Goal: Find specific page/section: Find specific page/section

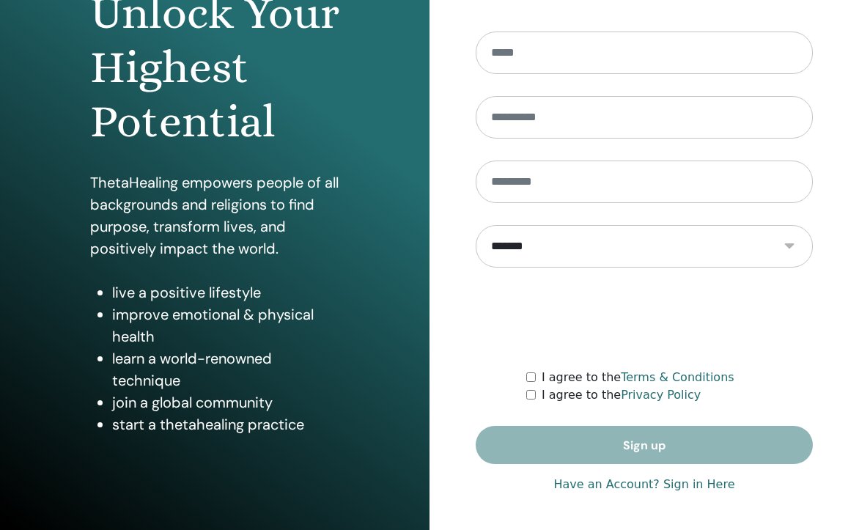
click at [659, 476] on link "Have an Account? Sign in Here" at bounding box center [643, 485] width 181 height 18
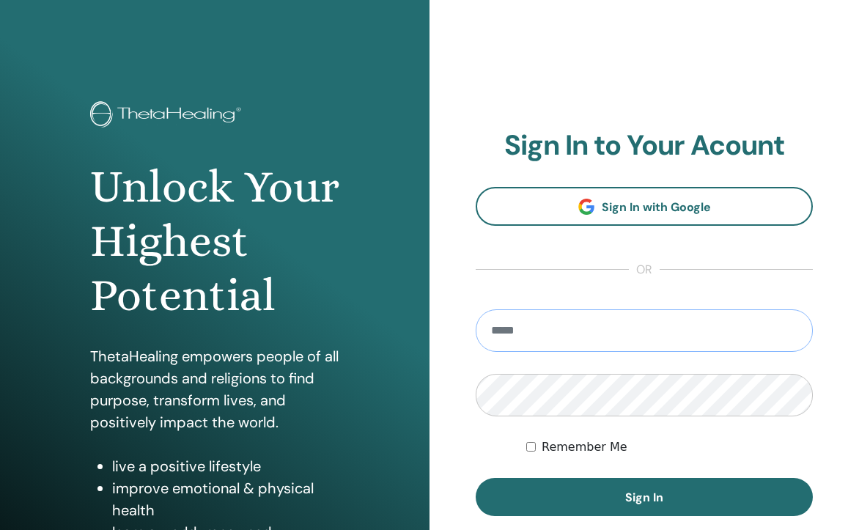
click at [674, 339] on input "email" at bounding box center [644, 330] width 337 height 43
type input "**********"
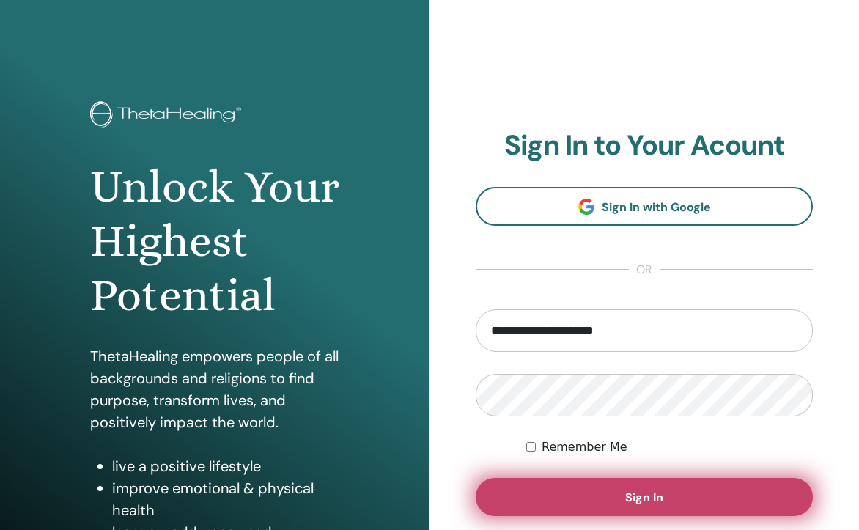
click at [692, 501] on button "Sign In" at bounding box center [644, 497] width 337 height 38
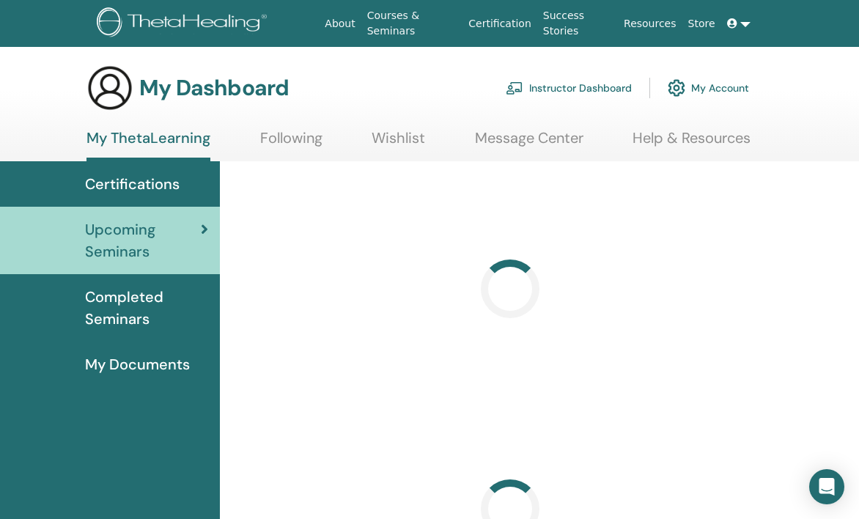
click at [617, 88] on link "Instructor Dashboard" at bounding box center [569, 88] width 126 height 32
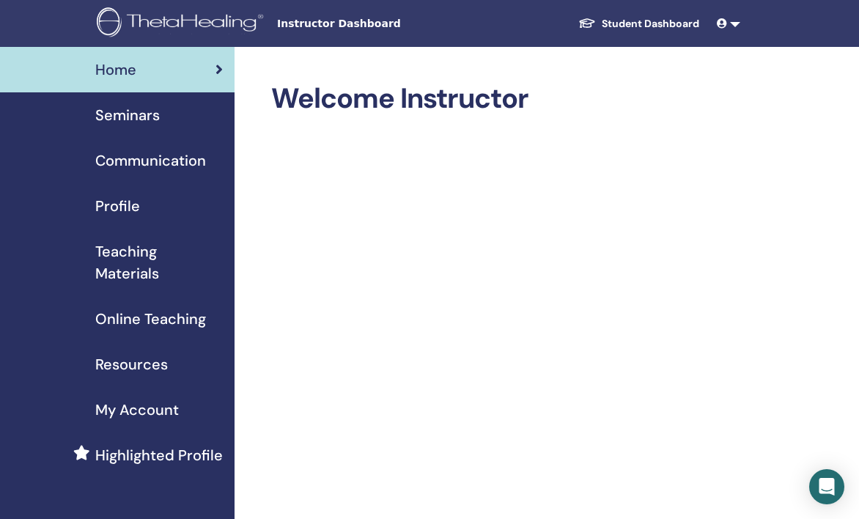
click at [154, 111] on span "Seminars" at bounding box center [127, 115] width 65 height 22
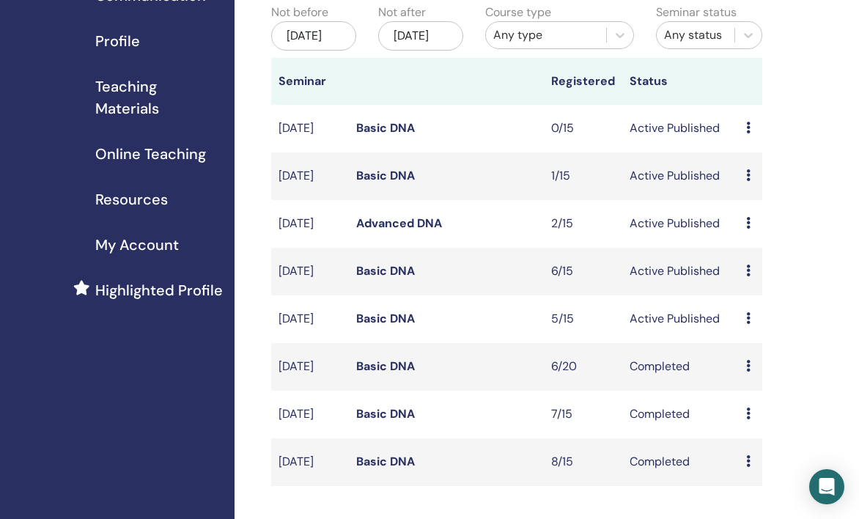
scroll to position [168, 0]
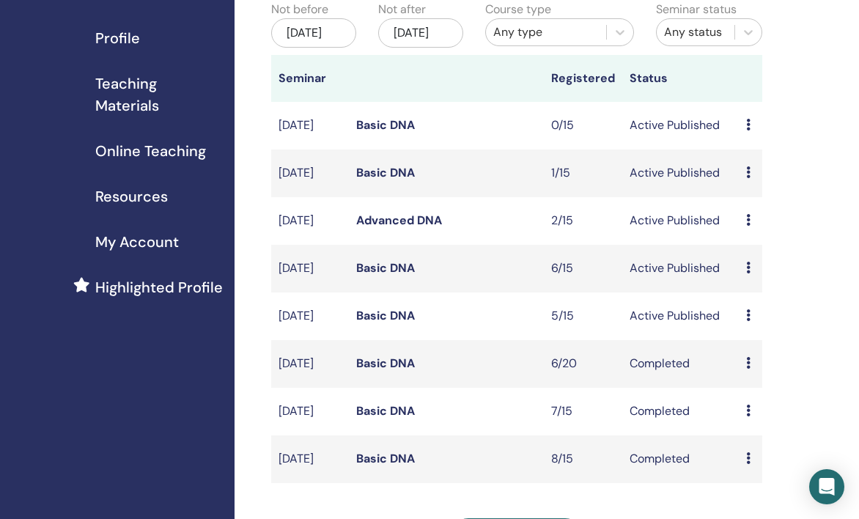
click at [379, 276] on link "Basic DNA" at bounding box center [385, 267] width 59 height 15
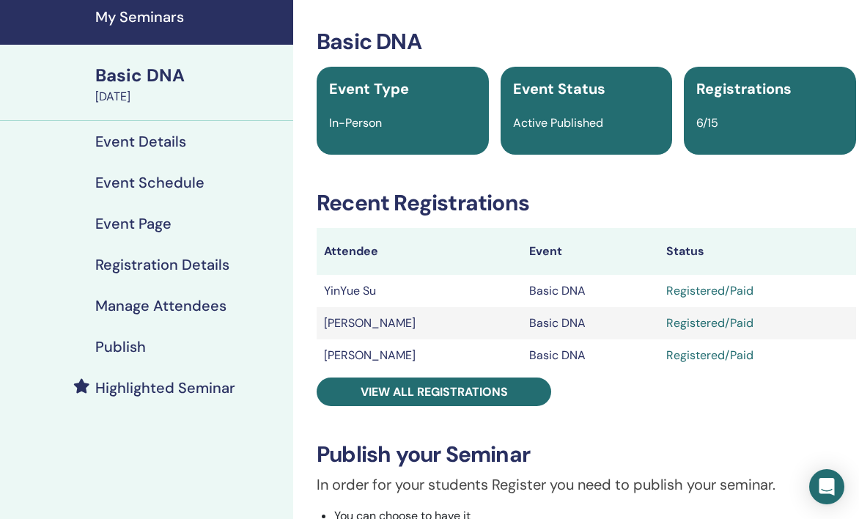
scroll to position [54, 0]
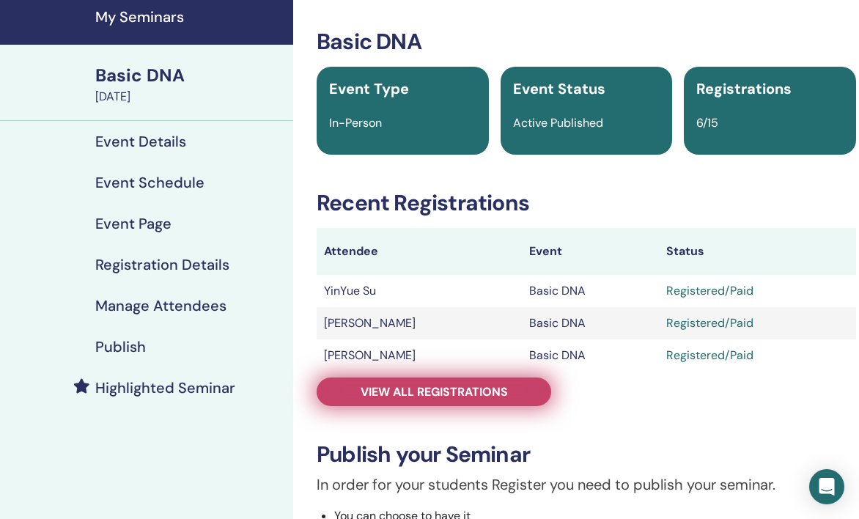
click at [479, 393] on span "View all registrations" at bounding box center [434, 391] width 147 height 15
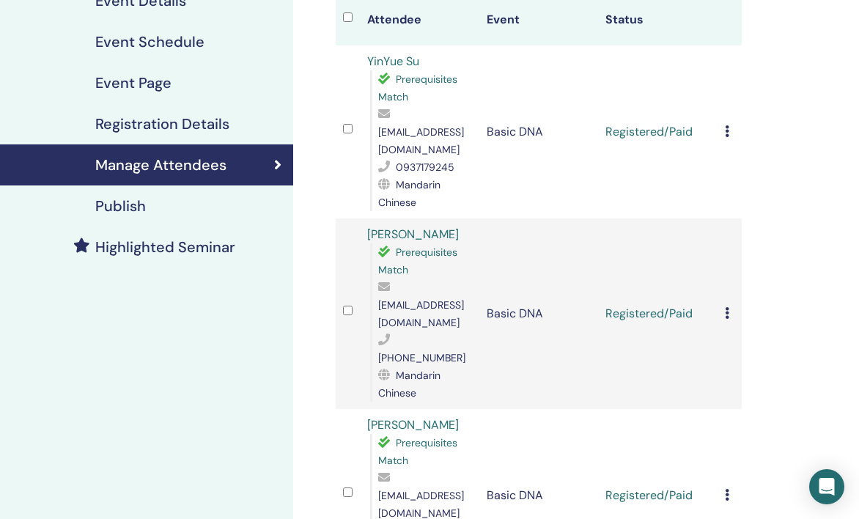
scroll to position [195, 0]
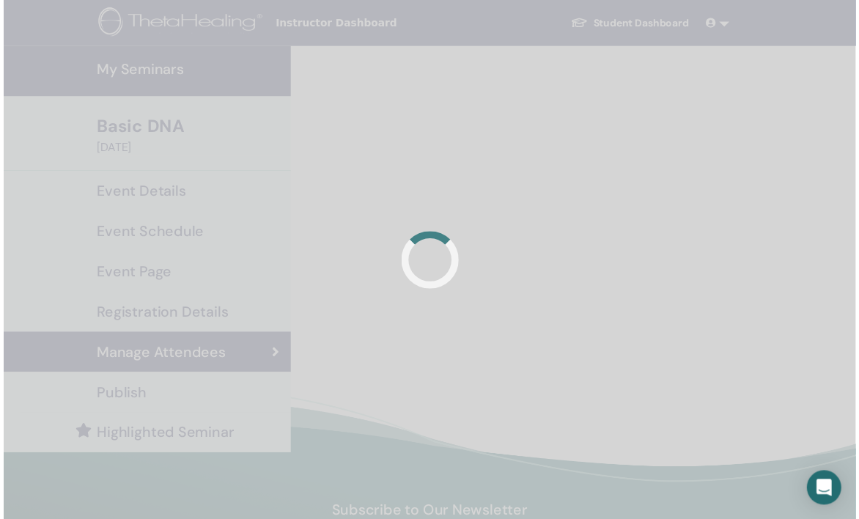
scroll to position [195, 0]
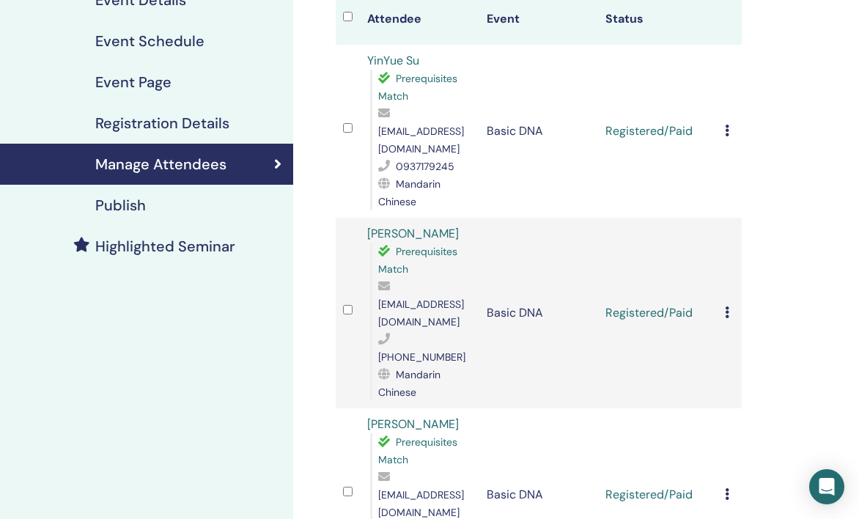
click at [379, 226] on link "[PERSON_NAME]" at bounding box center [413, 233] width 92 height 15
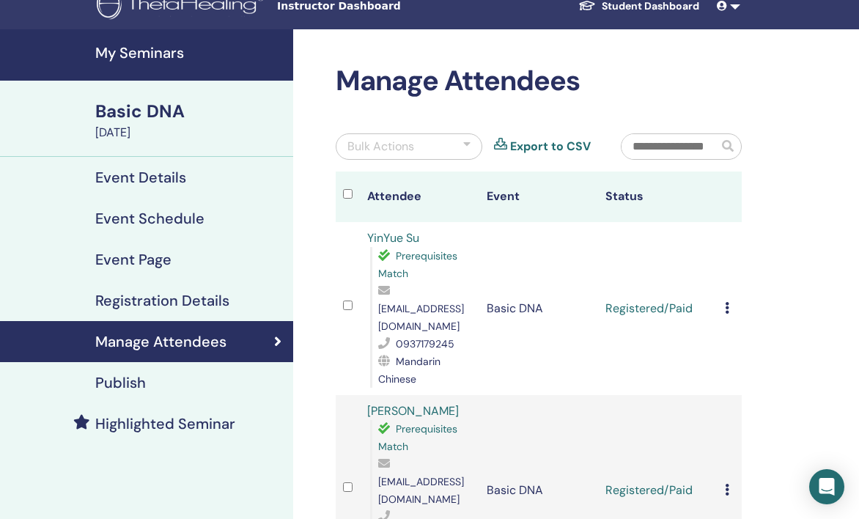
scroll to position [0, 0]
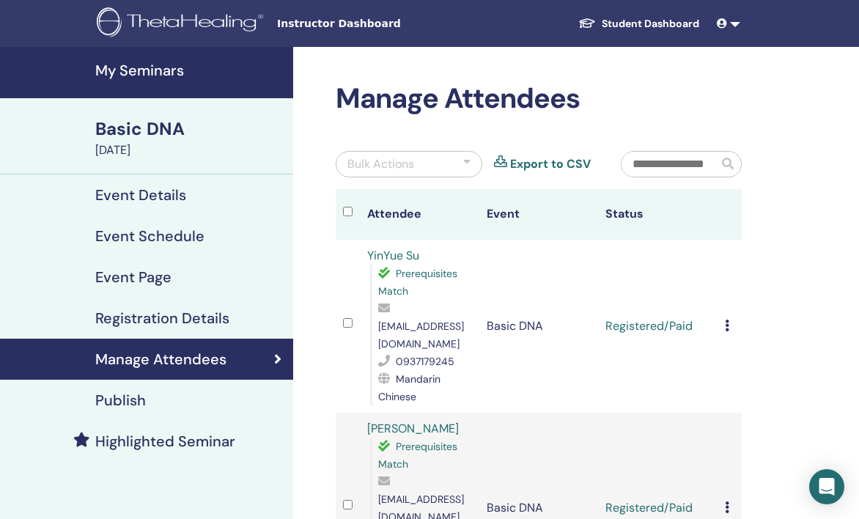
click at [138, 82] on link "My Seminars" at bounding box center [146, 72] width 293 height 51
